Goal: Contribute content: Add original content to the website for others to see

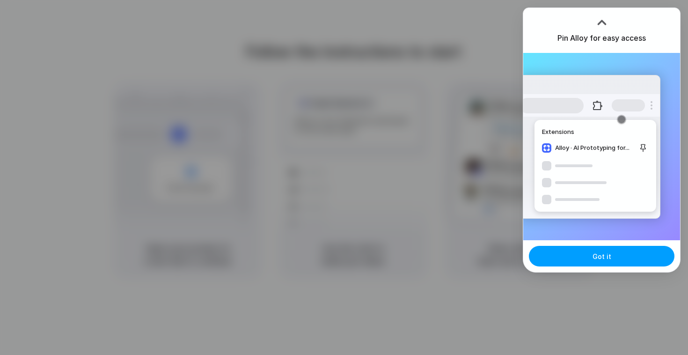
click at [583, 260] on button "Got it" at bounding box center [602, 256] width 146 height 21
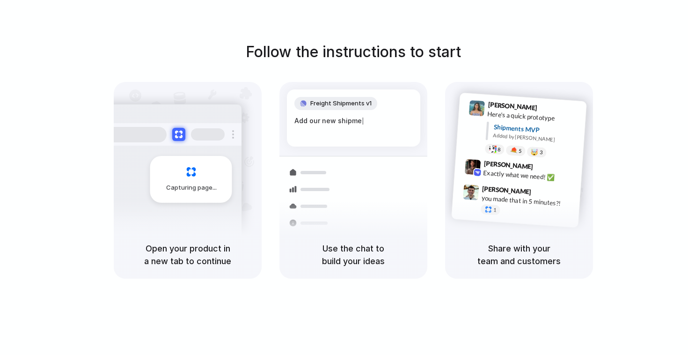
click at [209, 213] on div "Capturing page" at bounding box center [171, 176] width 141 height 144
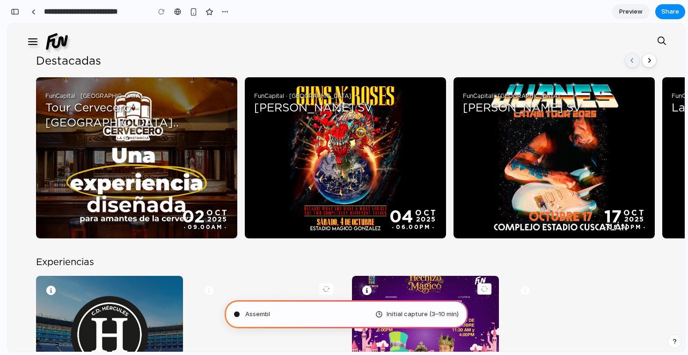
scroll to position [27, 0]
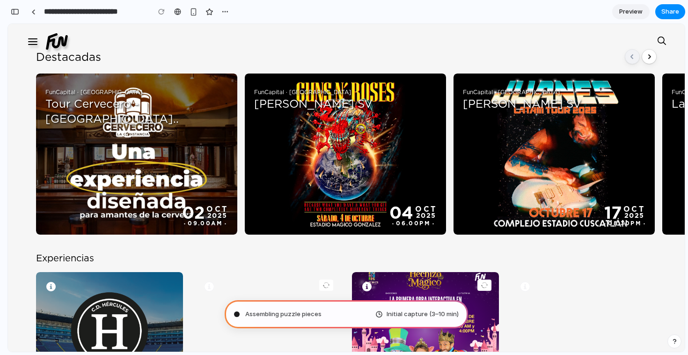
click at [308, 311] on span "Assembling puzzle pieces" at bounding box center [283, 313] width 76 height 9
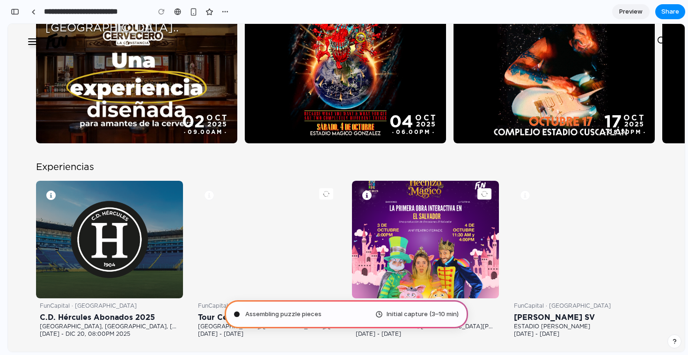
click at [328, 316] on div "Assembling puzzle pieces Initial capture (3–10 min)" at bounding box center [346, 314] width 243 height 28
click at [306, 311] on span "Assembling puzzle pieces ." at bounding box center [284, 313] width 78 height 9
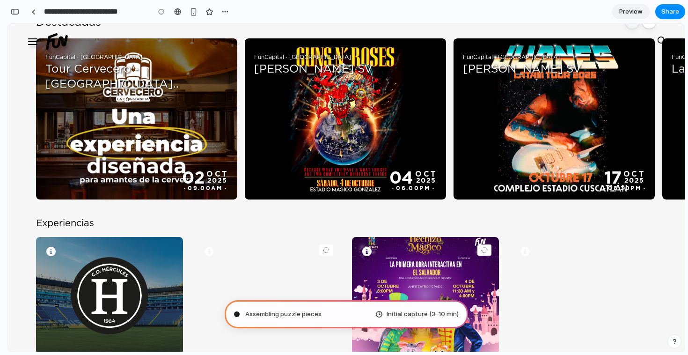
scroll to position [0, 0]
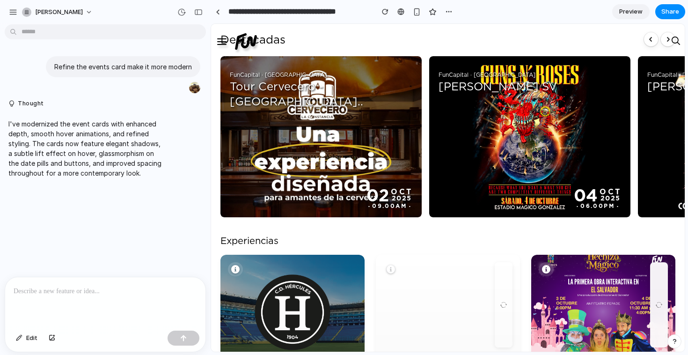
scroll to position [91, 0]
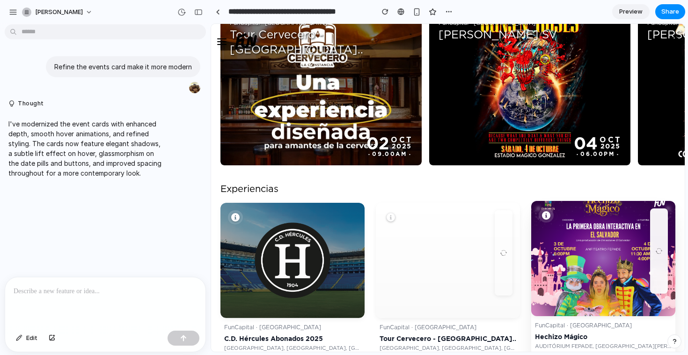
click at [583, 247] on div at bounding box center [603, 251] width 144 height 100
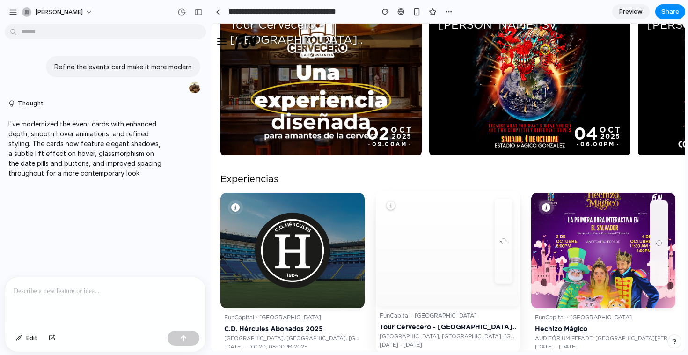
scroll to position [0, 0]
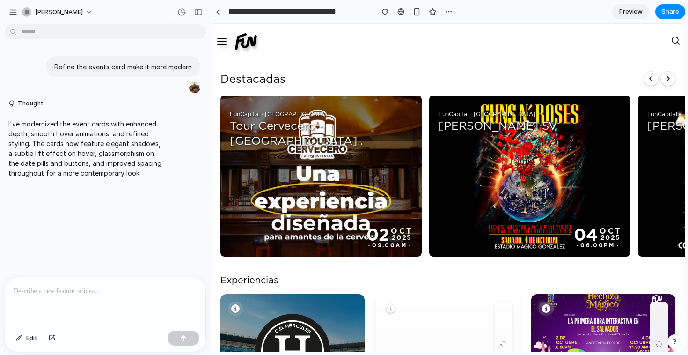
click at [74, 302] on div at bounding box center [105, 302] width 200 height 50
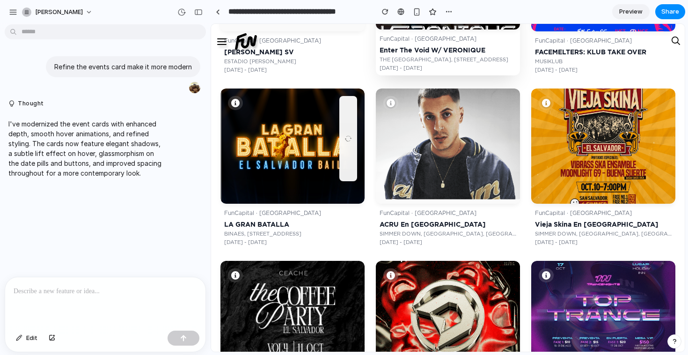
scroll to position [563, 0]
